Goal: Find specific page/section: Find specific page/section

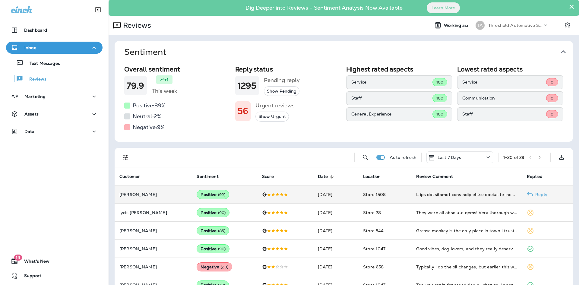
scroll to position [103, 0]
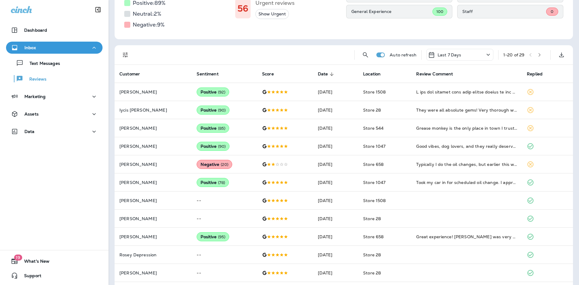
click at [127, 55] on icon "Filters" at bounding box center [125, 54] width 7 height 7
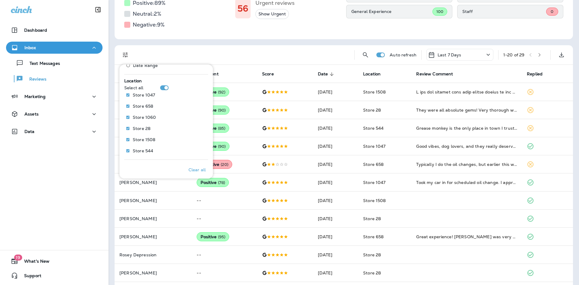
scroll to position [265, 0]
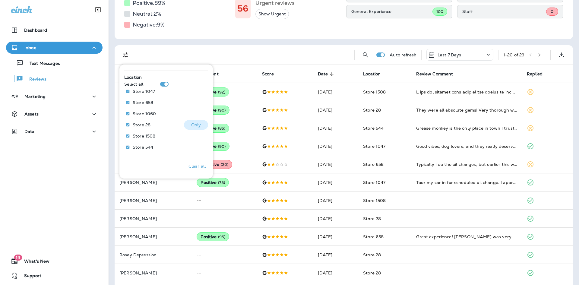
click at [193, 124] on p "Only" at bounding box center [196, 124] width 10 height 5
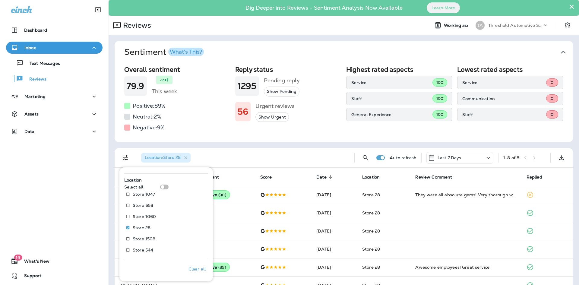
click at [244, 158] on div "Location : Store 28" at bounding box center [242, 157] width 213 height 19
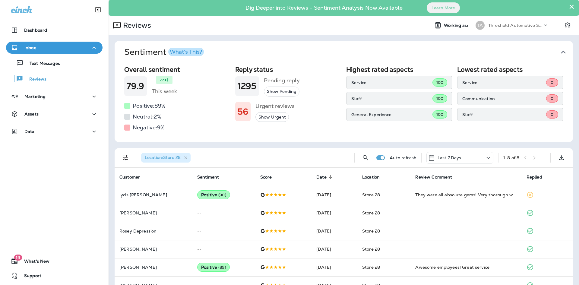
click at [559, 53] on icon "button" at bounding box center [564, 52] width 10 height 10
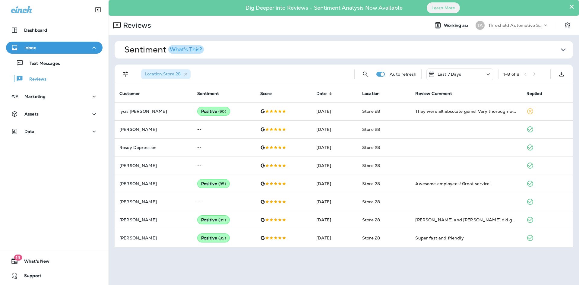
click at [572, 5] on button "×" at bounding box center [572, 7] width 6 height 10
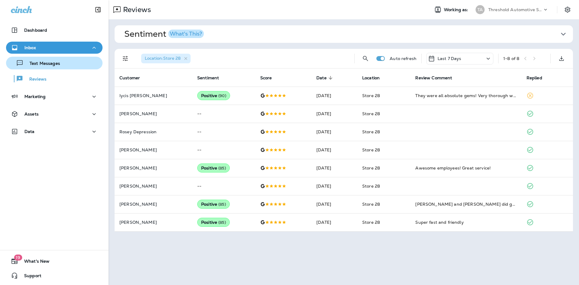
click at [65, 61] on div "Text Messages" at bounding box center [54, 63] width 92 height 9
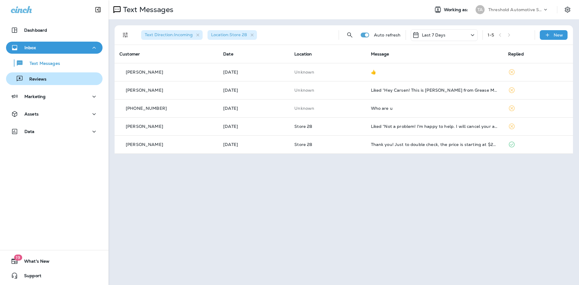
click at [56, 77] on div "Reviews" at bounding box center [54, 78] width 92 height 9
